Goal: Task Accomplishment & Management: Use online tool/utility

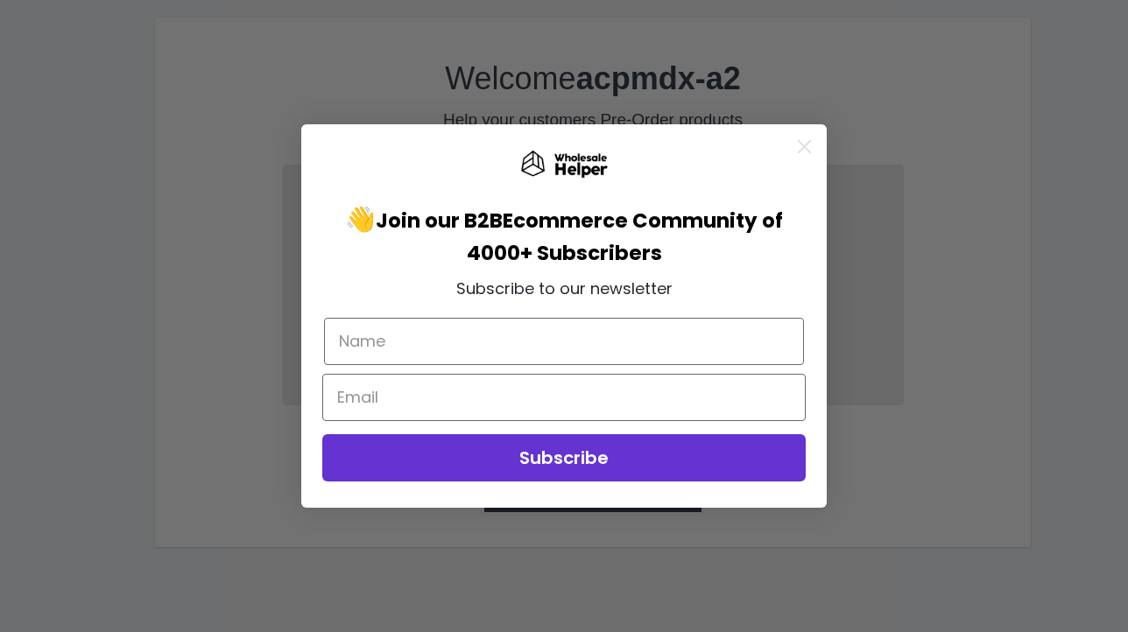
click at [806, 141] on circle "Close dialog" at bounding box center [804, 146] width 29 height 29
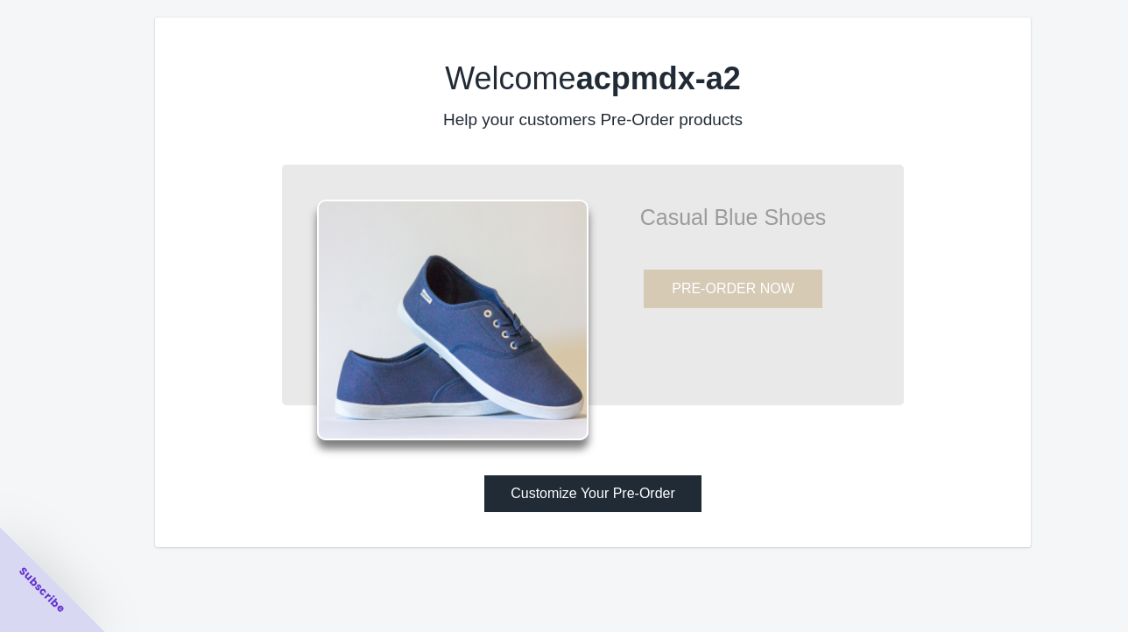
click at [592, 497] on button "Customize Your Pre-Order" at bounding box center [592, 493] width 217 height 37
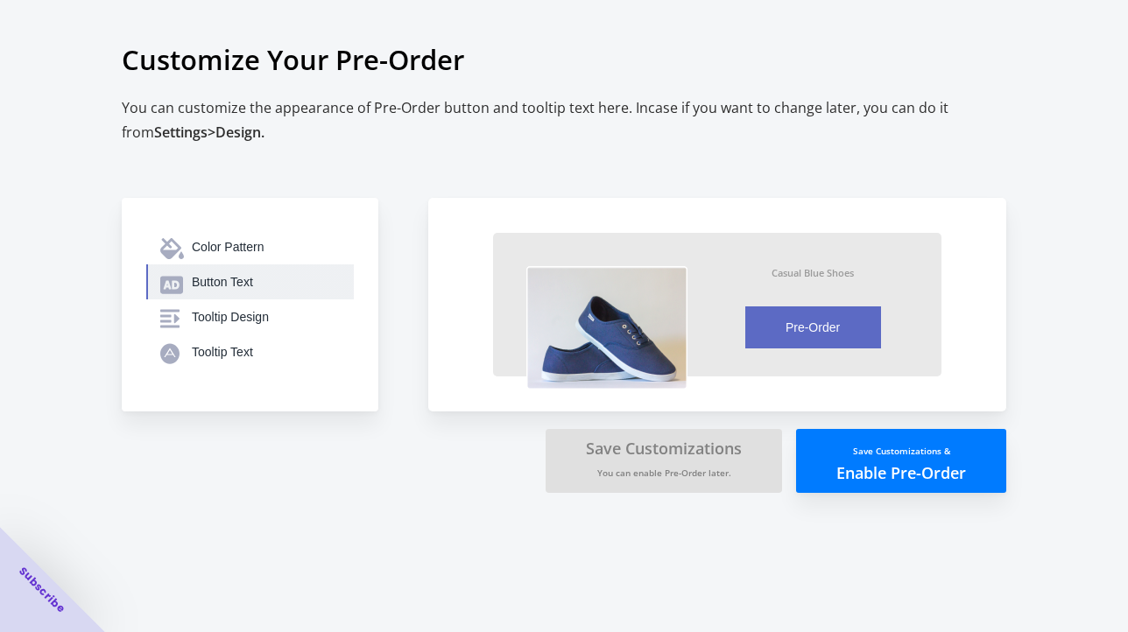
click at [232, 281] on div "Button Text" at bounding box center [266, 282] width 148 height 18
